Goal: Information Seeking & Learning: Learn about a topic

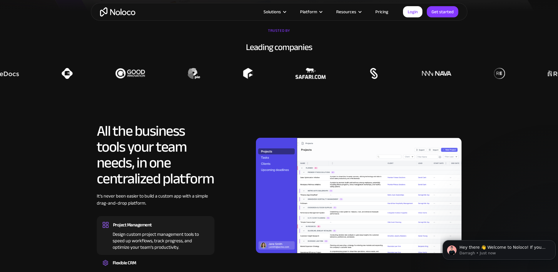
scroll to position [588, 0]
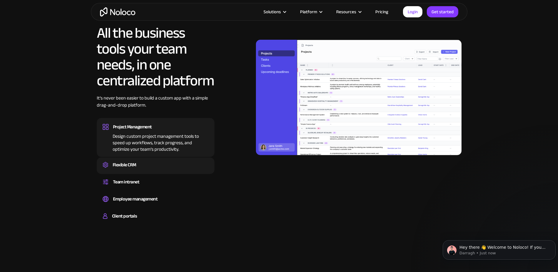
click at [153, 166] on div "Flexible CRM" at bounding box center [156, 164] width 106 height 9
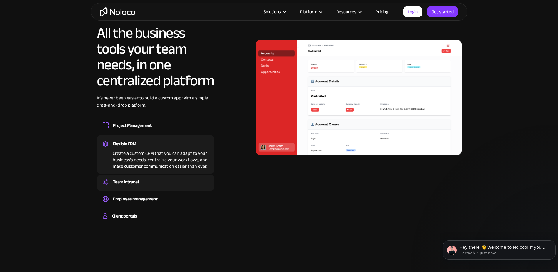
click at [153, 179] on div "Team intranet" at bounding box center [156, 181] width 106 height 9
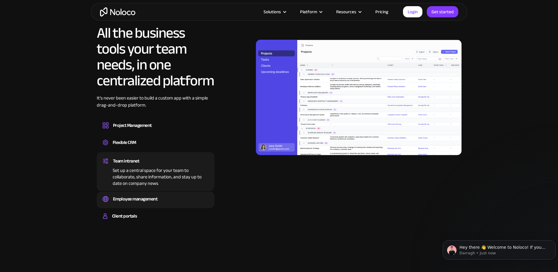
click at [159, 197] on div "Employee management" at bounding box center [156, 198] width 106 height 9
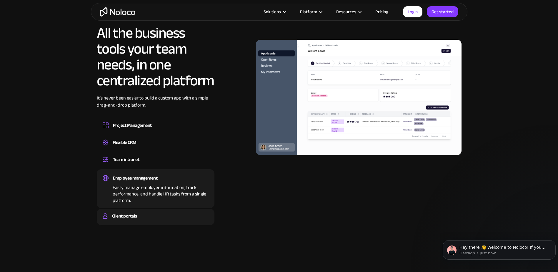
click at [148, 217] on div "Client portals" at bounding box center [156, 215] width 106 height 9
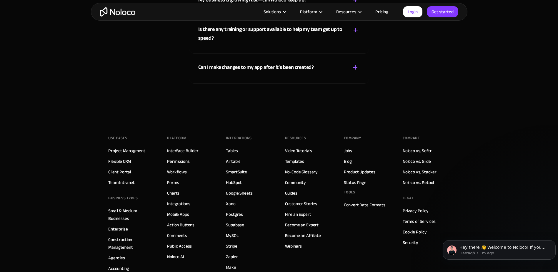
scroll to position [3333, 0]
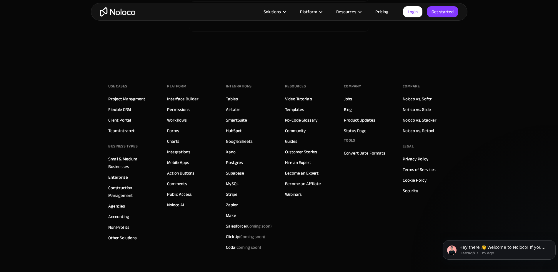
click at [118, 13] on img "home" at bounding box center [117, 11] width 35 height 9
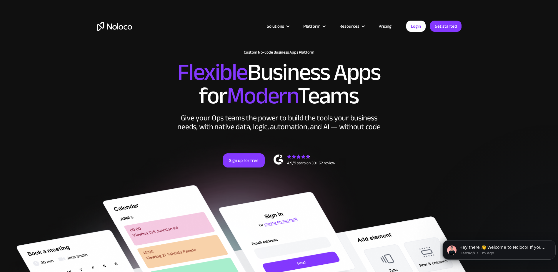
click at [387, 27] on link "Pricing" at bounding box center [385, 26] width 28 height 8
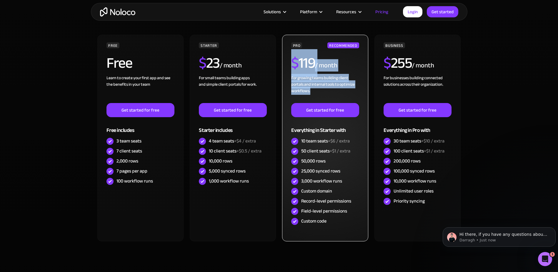
drag, startPoint x: 291, startPoint y: 62, endPoint x: 310, endPoint y: 91, distance: 34.7
click at [310, 91] on div "PRO RECOMMENDED $ 119 / month For growing teams building client portals and int…" at bounding box center [325, 134] width 68 height 184
copy div "$ 119 / month For growing teams building client portals and internal tools to o…"
